Goal: Information Seeking & Learning: Learn about a topic

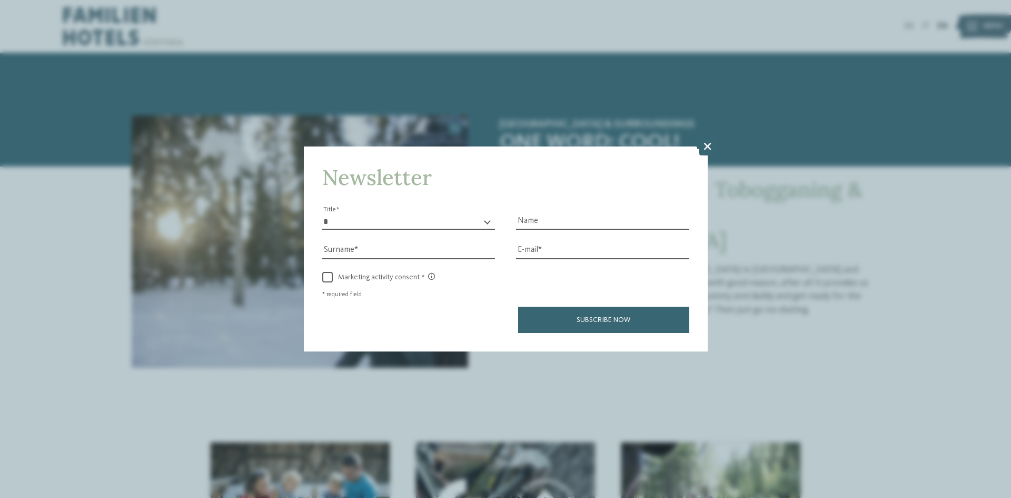
click at [700, 146] on icon at bounding box center [707, 146] width 23 height 18
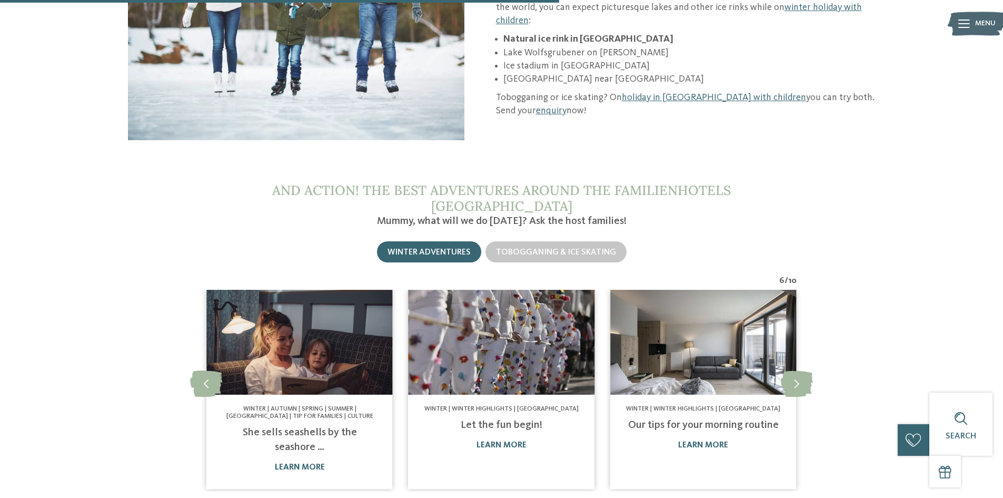
scroll to position [1159, 0]
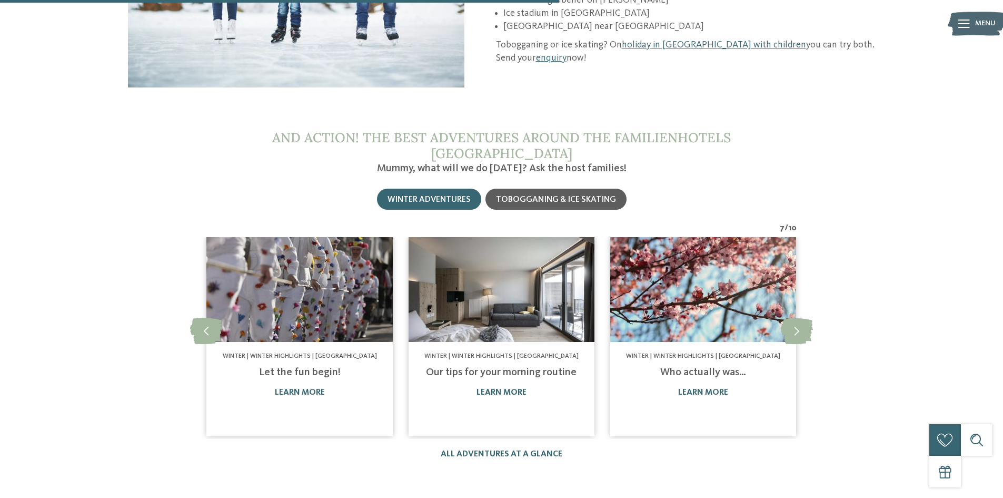
click at [611, 195] on span "Tobogganing & ice skating" at bounding box center [556, 199] width 120 height 8
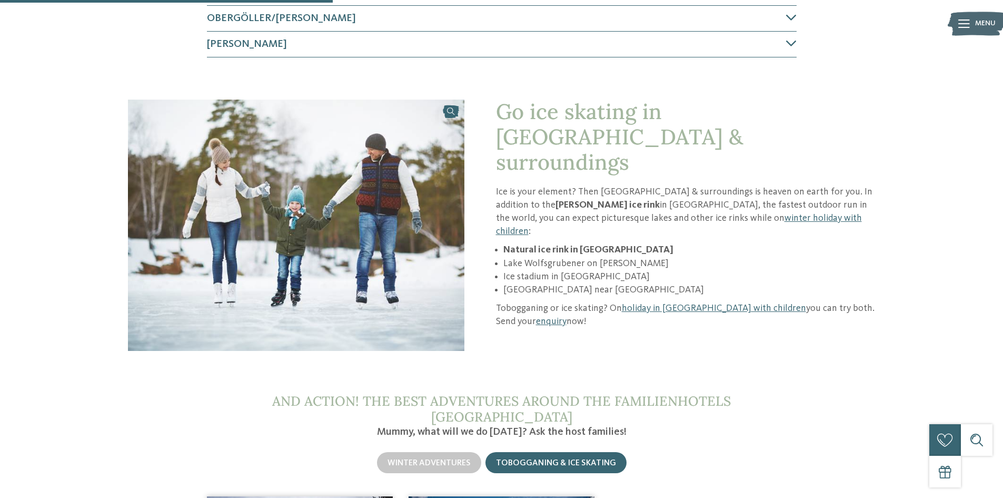
scroll to position [632, 0]
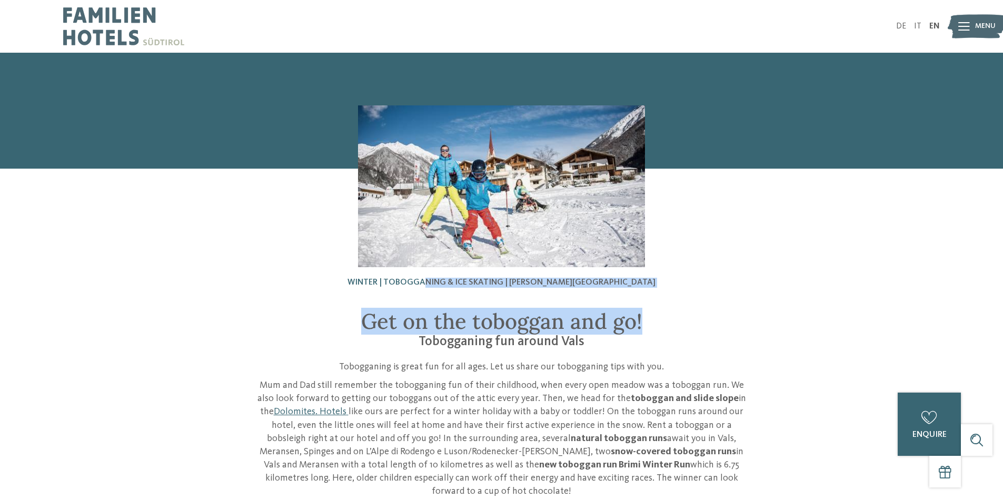
drag, startPoint x: 495, startPoint y: 284, endPoint x: 665, endPoint y: 287, distance: 169.6
click at [665, 287] on h2 "Winter | Tobogganing & ice skating | Valle Isarco" at bounding box center [502, 283] width 590 height 10
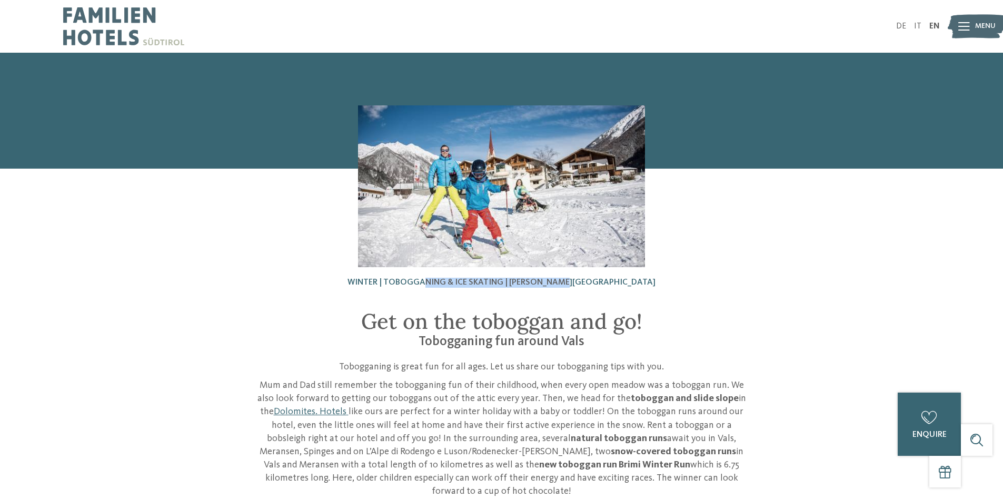
click at [665, 287] on h2 "Winter | Tobogganing & ice skating | Valle Isarco" at bounding box center [502, 283] width 590 height 10
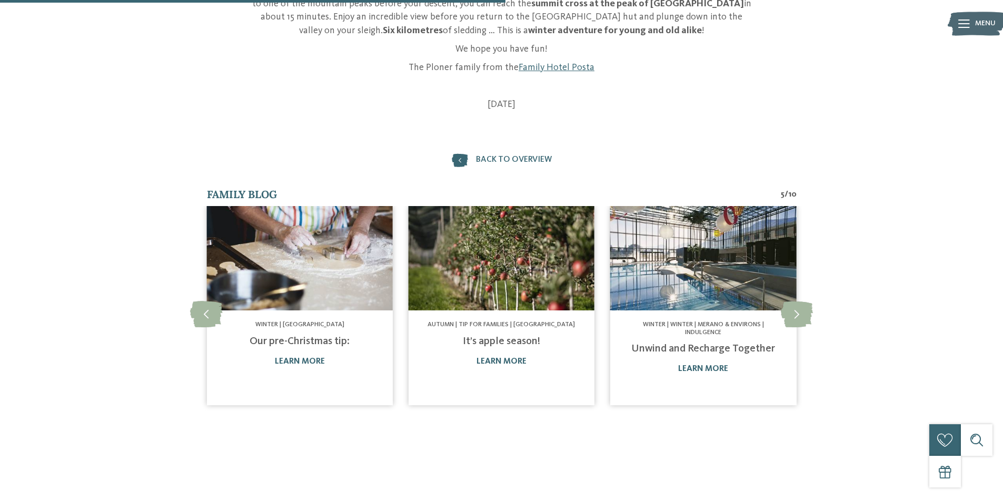
scroll to position [211, 0]
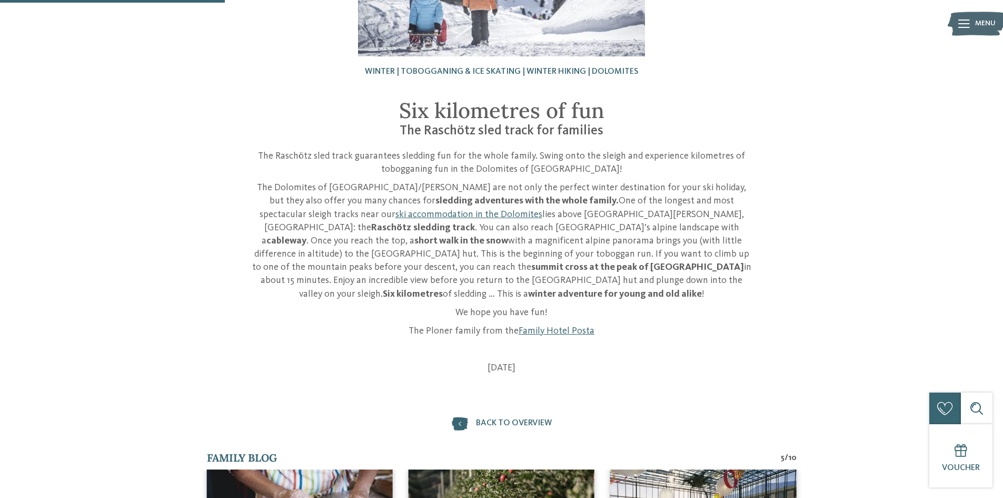
drag, startPoint x: 483, startPoint y: 354, endPoint x: 564, endPoint y: 353, distance: 80.6
click at [564, 361] on p "[DATE]" at bounding box center [502, 367] width 500 height 13
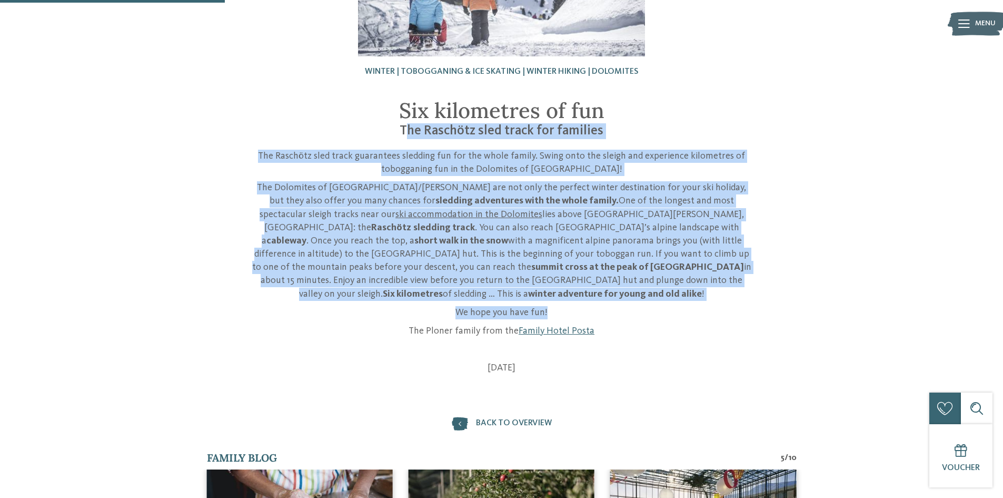
drag, startPoint x: 514, startPoint y: 170, endPoint x: 744, endPoint y: 293, distance: 260.4
click at [744, 293] on div "Six kilometres of fun The Raschötz sled track for families The Raschötz sled tr…" at bounding box center [502, 236] width 500 height 277
click at [744, 306] on p "We hope you have fun!" at bounding box center [502, 312] width 500 height 13
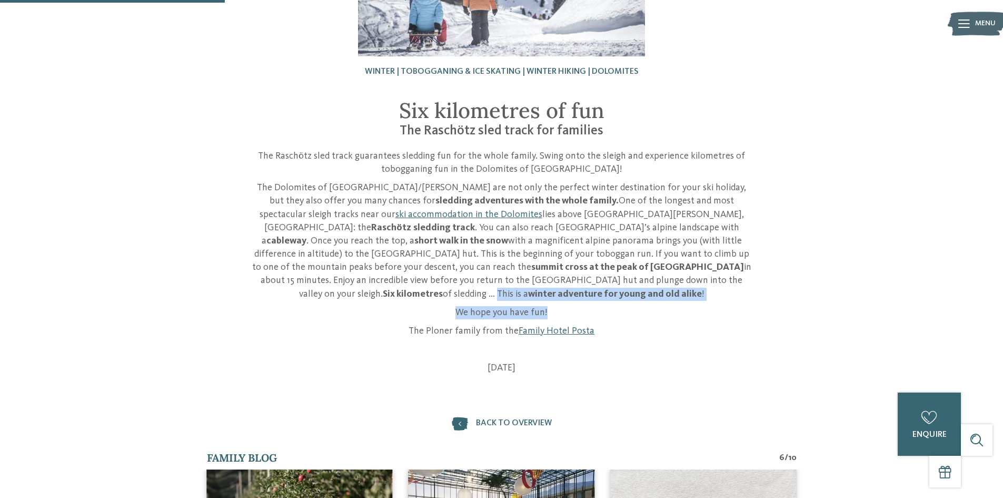
drag, startPoint x: 551, startPoint y: 280, endPoint x: 705, endPoint y: 293, distance: 154.4
click at [705, 293] on div "The Raschötz sled track guarantees sledding fun for the whole family. Swing ont…" at bounding box center [502, 262] width 500 height 225
click at [705, 306] on p "We hope you have fun!" at bounding box center [502, 312] width 500 height 13
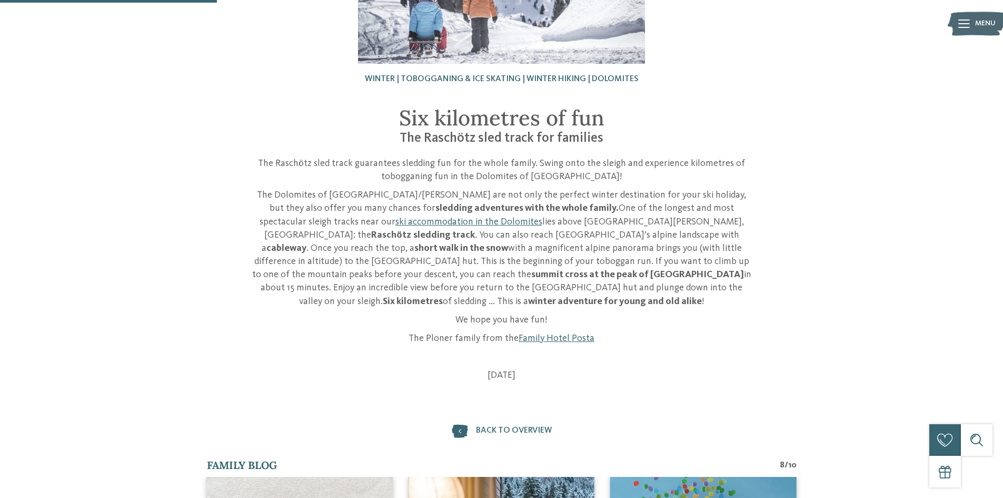
scroll to position [0, 0]
